Goal: Task Accomplishment & Management: Use online tool/utility

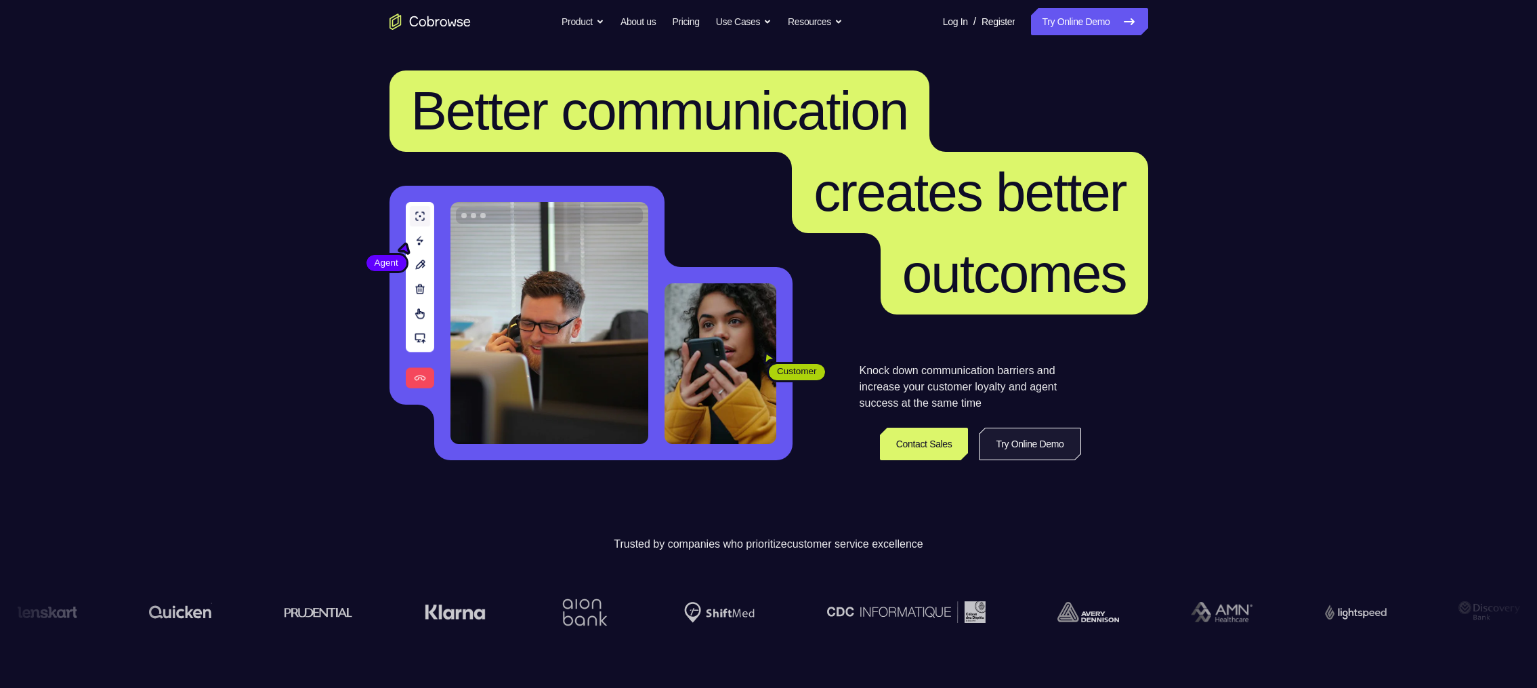
click at [1024, 437] on link "Try Online Demo" at bounding box center [1030, 443] width 102 height 33
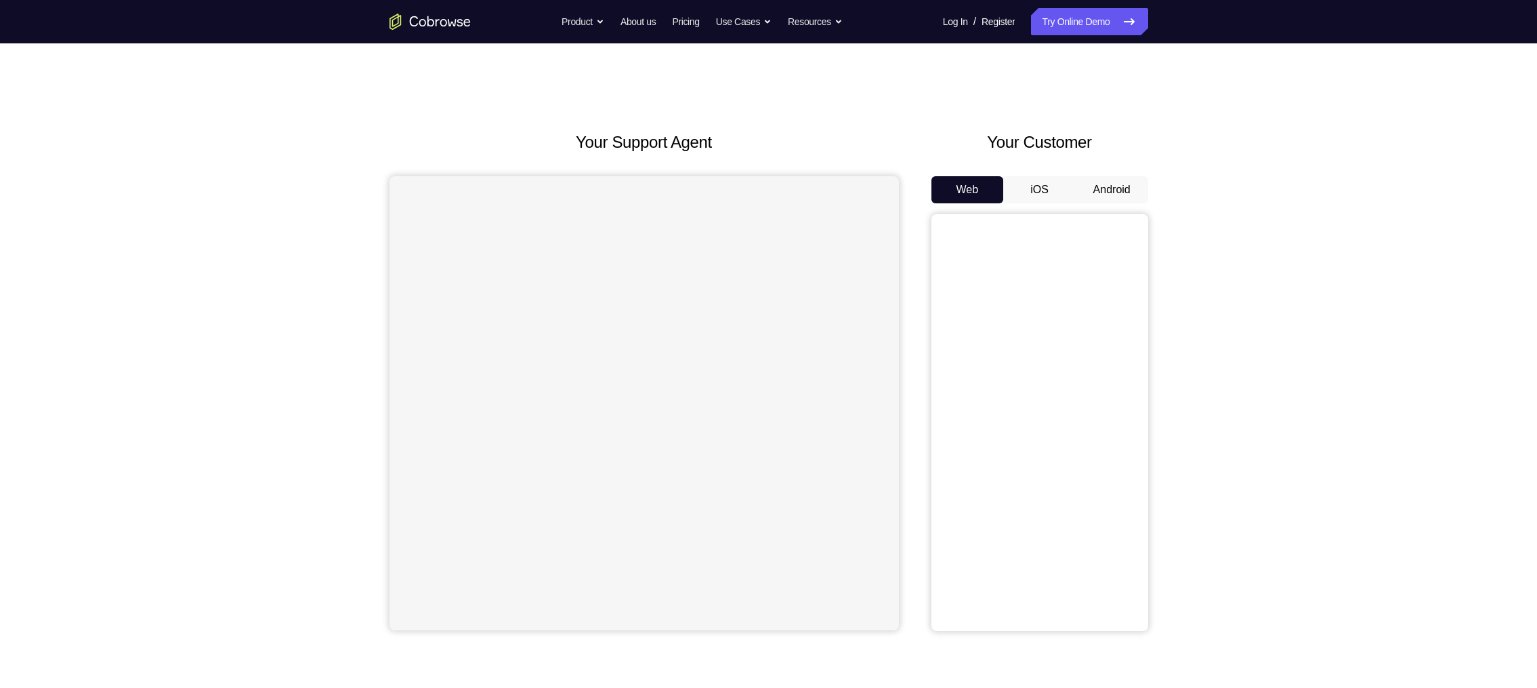
click at [1125, 184] on button "Android" at bounding box center [1112, 189] width 72 height 27
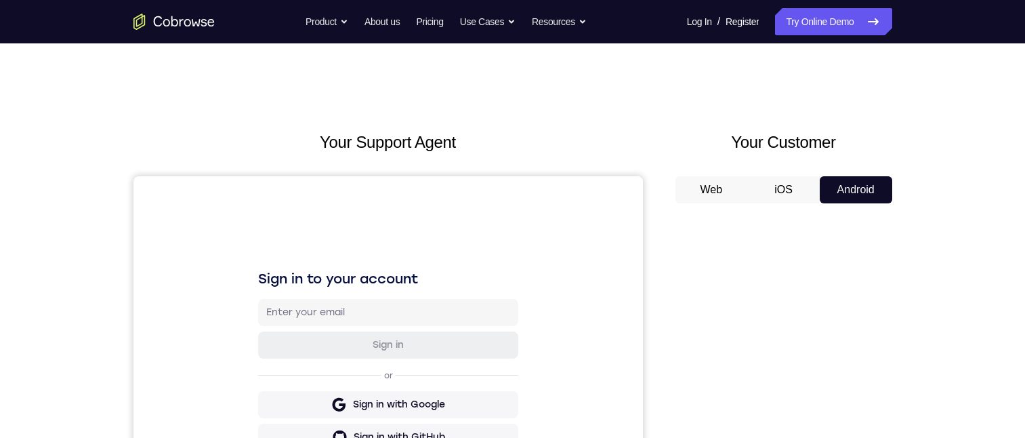
click at [770, 192] on button "iOS" at bounding box center [783, 189] width 72 height 27
click at [702, 189] on button "Web" at bounding box center [711, 189] width 72 height 27
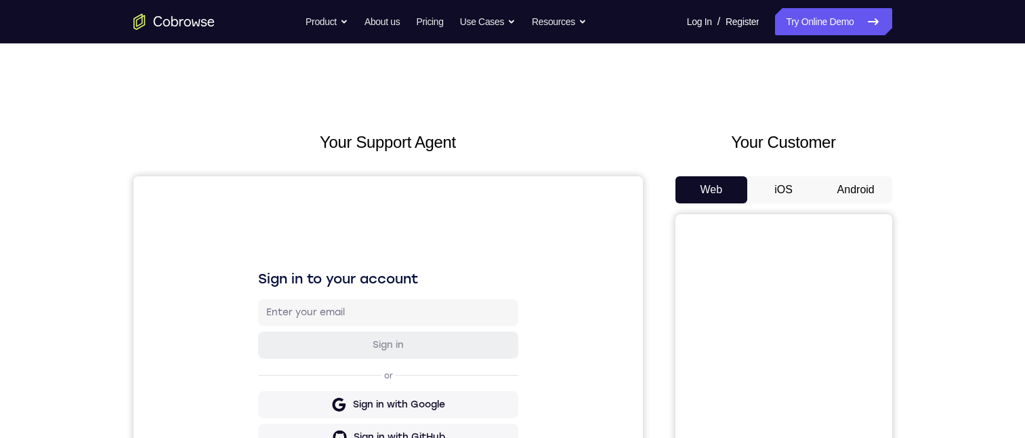
click at [839, 181] on button "Android" at bounding box center [856, 189] width 72 height 27
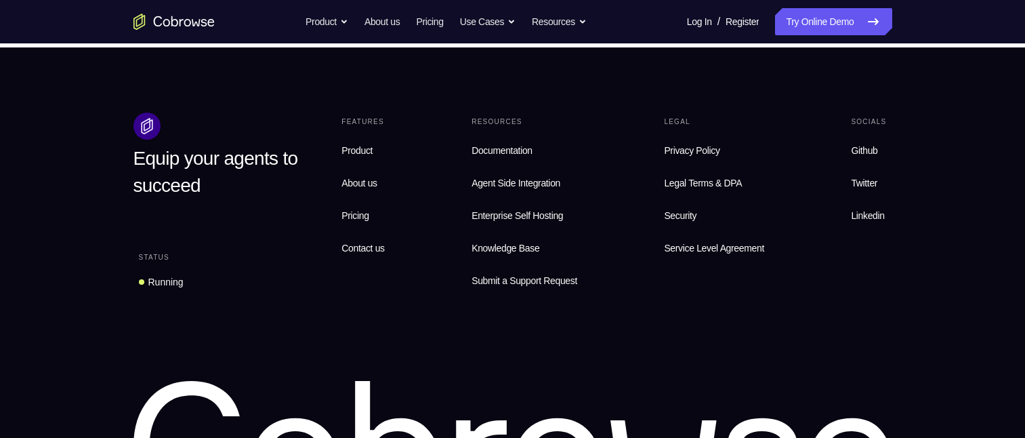
scroll to position [1030, 0]
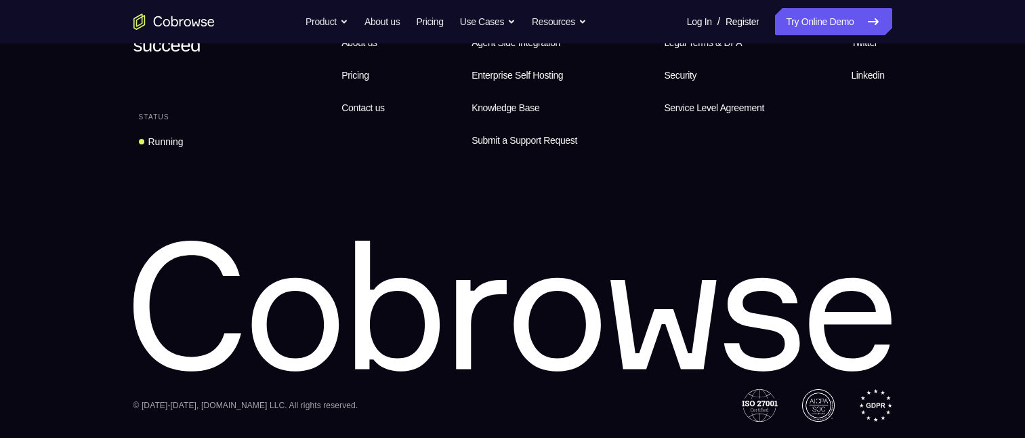
click at [689, 285] on icon at bounding box center [512, 306] width 759 height 132
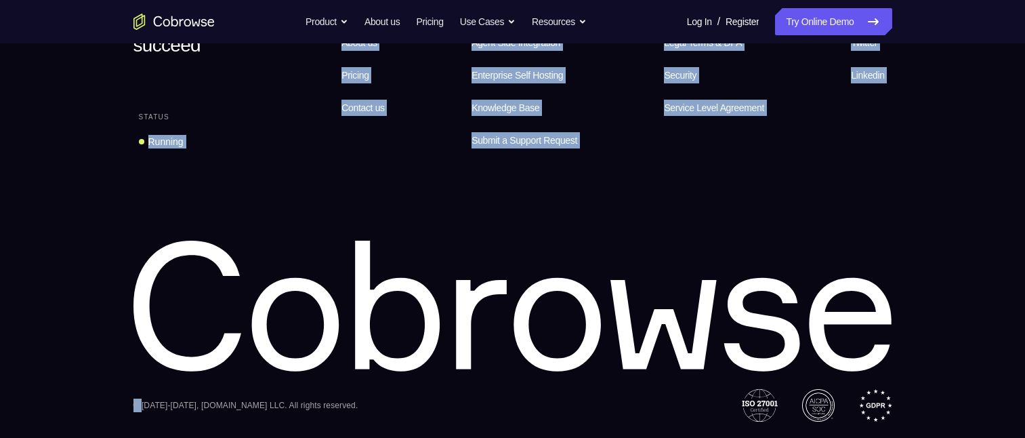
drag, startPoint x: 689, startPoint y: 285, endPoint x: 77, endPoint y: 146, distance: 628.0
click at [70, 155] on footer "Equip your agents to succeed Status Running Features Product About us Pricing C…" at bounding box center [512, 172] width 1025 height 530
drag, startPoint x: 425, startPoint y: 261, endPoint x: 430, endPoint y: 253, distance: 9.4
click at [426, 260] on icon at bounding box center [512, 306] width 759 height 132
drag, startPoint x: 436, startPoint y: 243, endPoint x: 326, endPoint y: 161, distance: 137.9
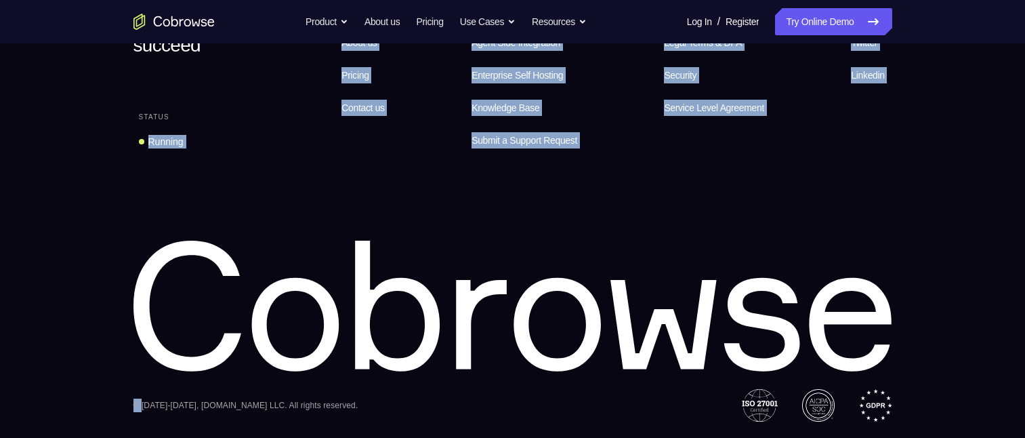
click at [325, 161] on div "Equip your agents to succeed Status Running Features Product About us Pricing C…" at bounding box center [512, 196] width 867 height 449
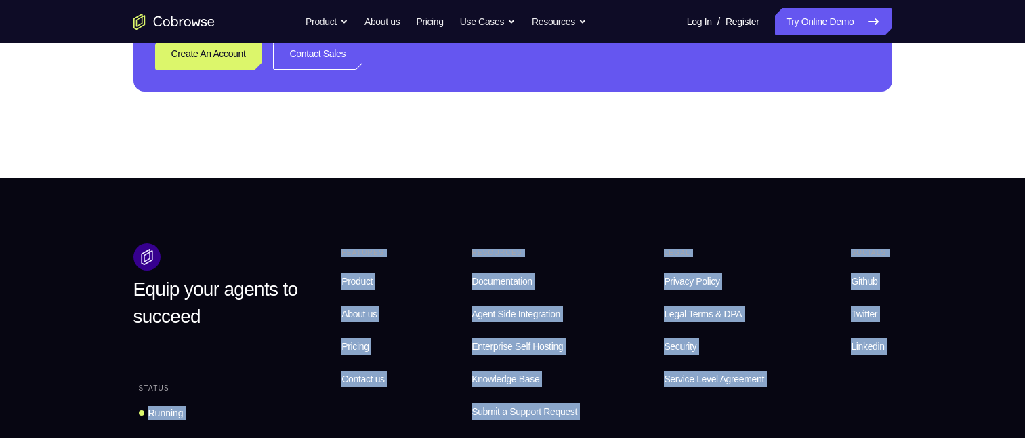
click at [974, 223] on footer "Equip your agents to succeed Status Running Features Product About us Pricing C…" at bounding box center [512, 443] width 1025 height 530
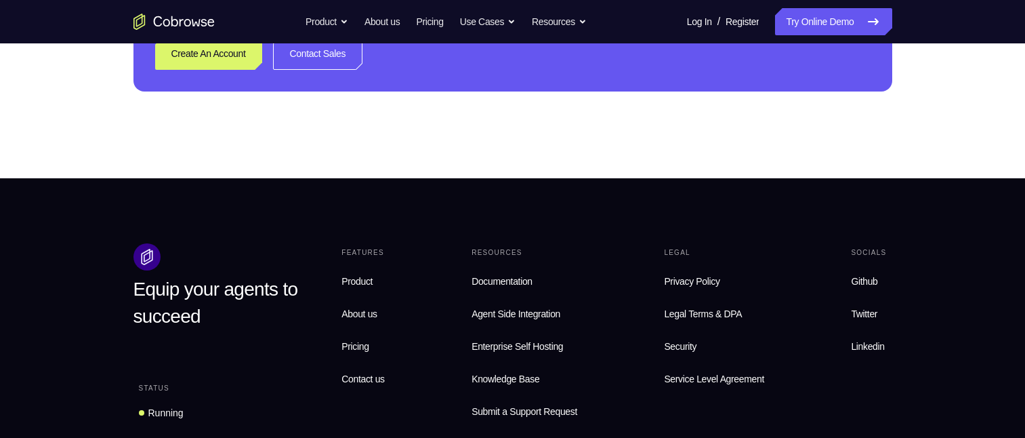
drag, startPoint x: 965, startPoint y: 227, endPoint x: 542, endPoint y: 171, distance: 426.5
drag, startPoint x: 542, startPoint y: 171, endPoint x: 427, endPoint y: 299, distance: 172.3
click at [427, 299] on footer "Equip your agents to succeed Status Running Features Product About us Pricing C…" at bounding box center [512, 443] width 1025 height 530
drag, startPoint x: 428, startPoint y: 298, endPoint x: 241, endPoint y: 203, distance: 210.0
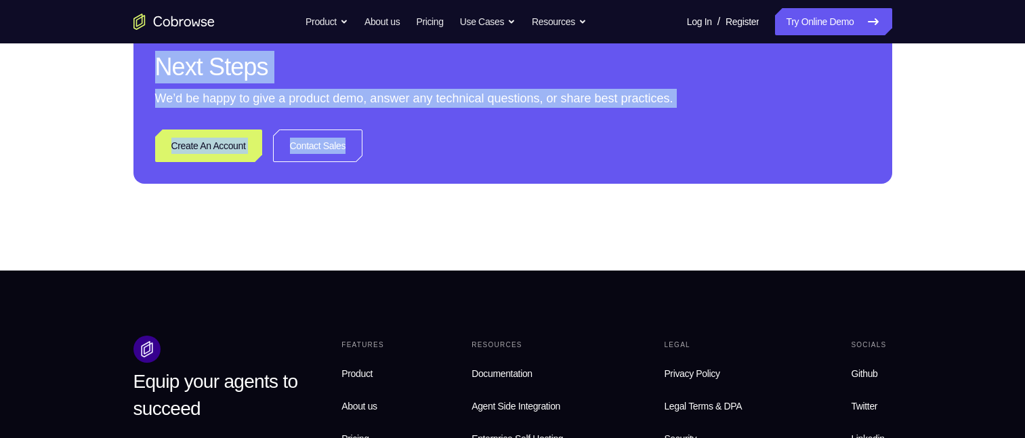
scroll to position [0, 0]
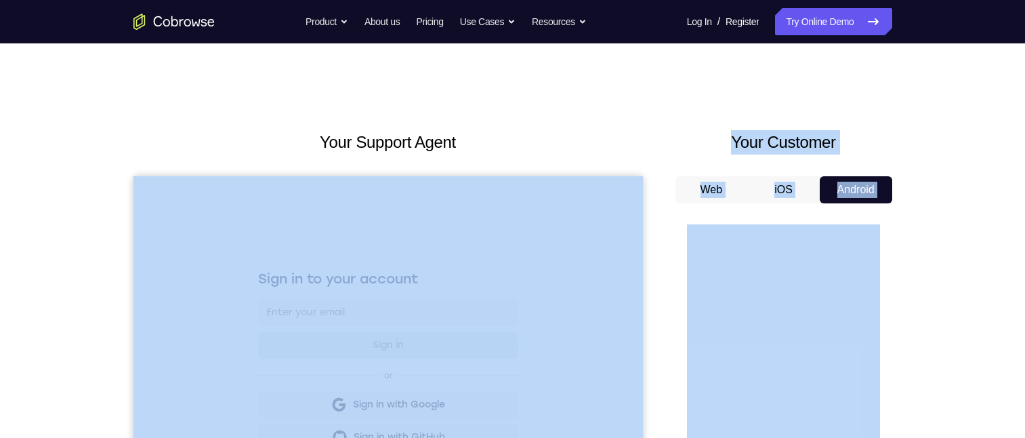
drag, startPoint x: 273, startPoint y: 417, endPoint x: 642, endPoint y: 194, distance: 430.7
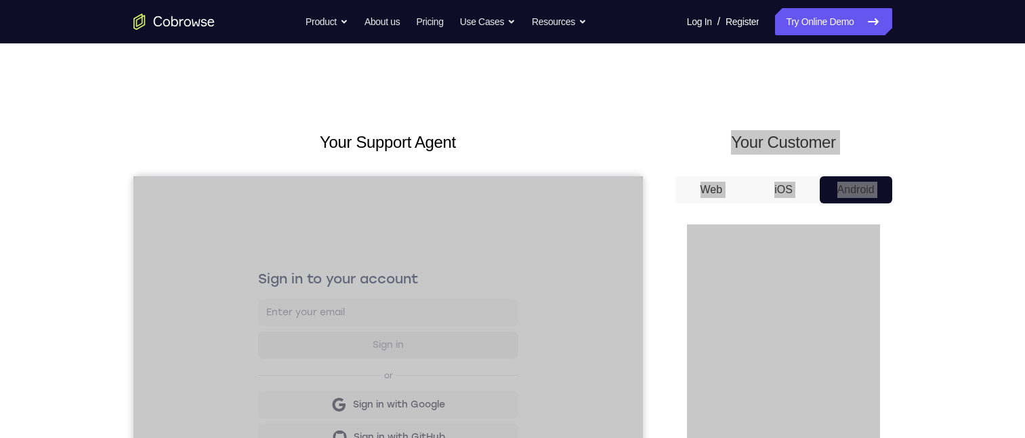
click at [624, 205] on div "Sign in to your account Sign in or Sign in with Google Sign in with GitHub Sign…" at bounding box center [387, 403] width 509 height 454
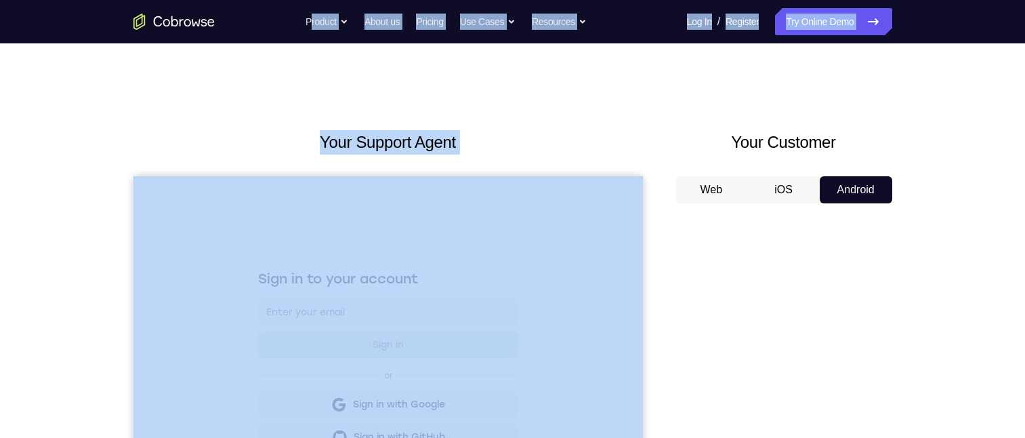
drag, startPoint x: 692, startPoint y: 142, endPoint x: 236, endPoint y: 2, distance: 477.7
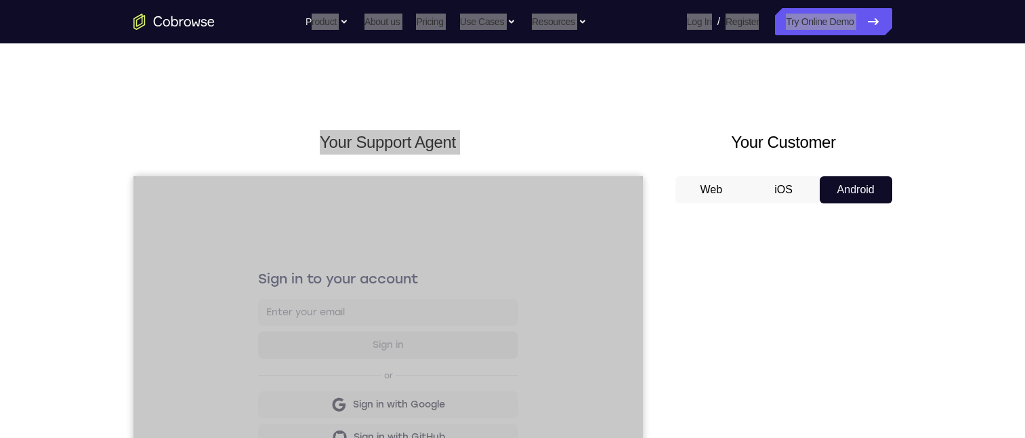
scroll to position [68, 0]
